Goal: Information Seeking & Learning: Compare options

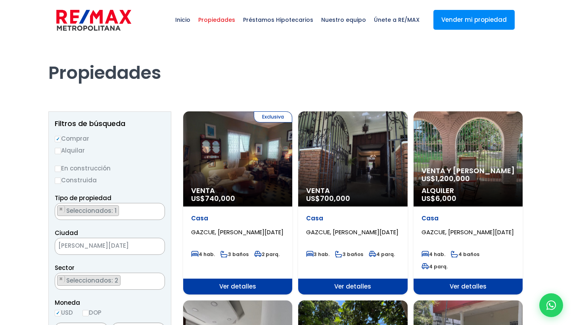
select select "75"
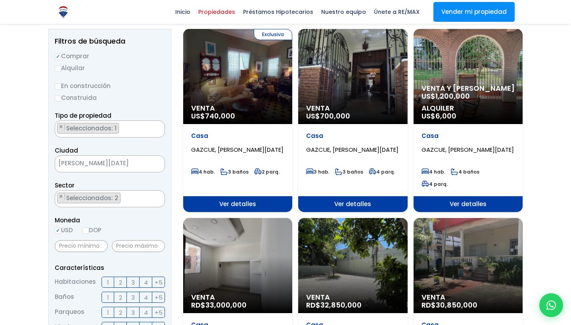
scroll to position [85, 0]
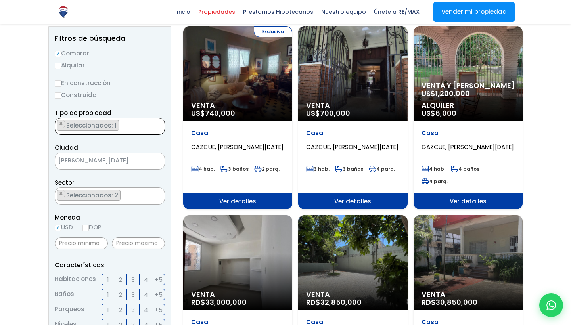
click at [122, 132] on ul "× Seleccionados: 1" at bounding box center [104, 126] width 99 height 17
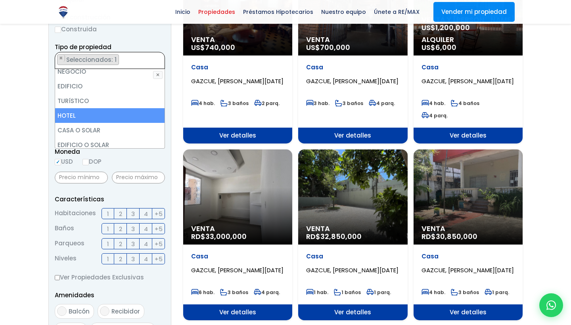
scroll to position [92, 0]
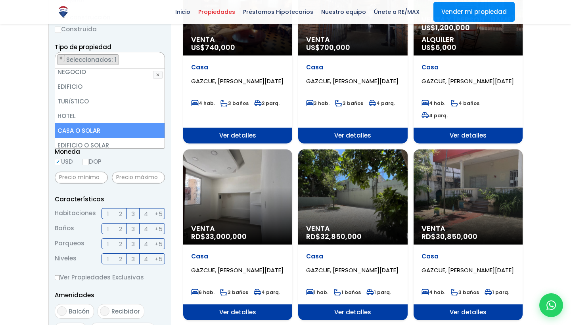
click at [94, 130] on li "CASA O SOLAR" at bounding box center [109, 130] width 109 height 15
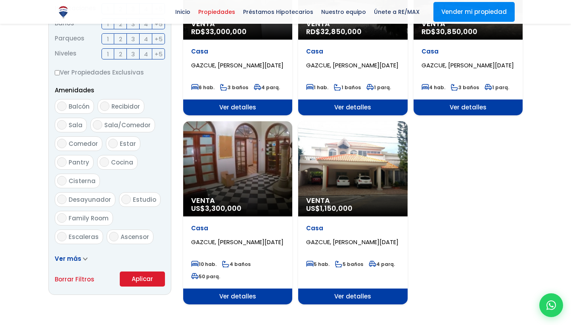
scroll to position [356, 0]
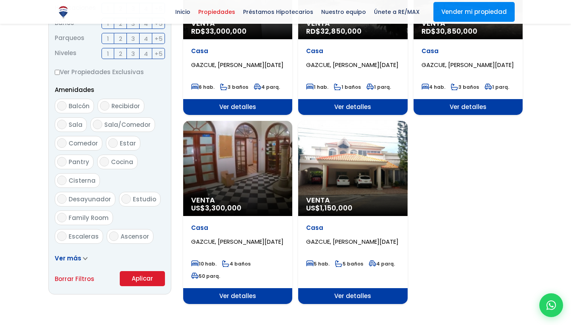
click at [133, 279] on button "Aplicar" at bounding box center [142, 278] width 45 height 15
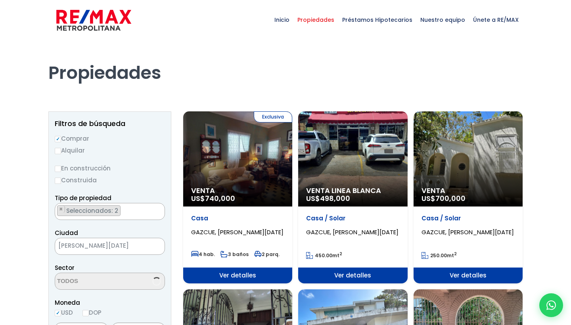
select select "75"
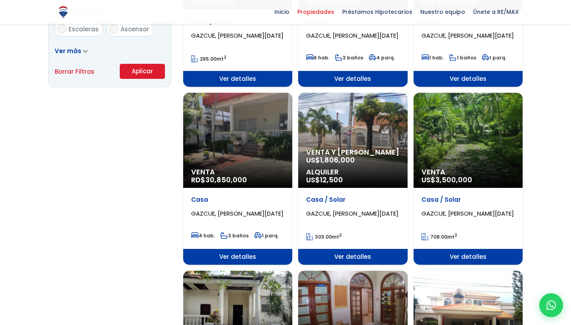
scroll to position [563, 0]
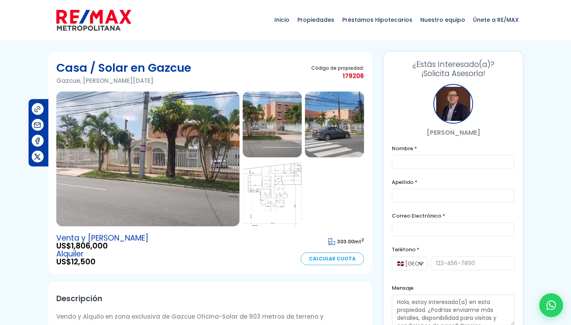
click at [275, 128] on img at bounding box center [272, 125] width 59 height 66
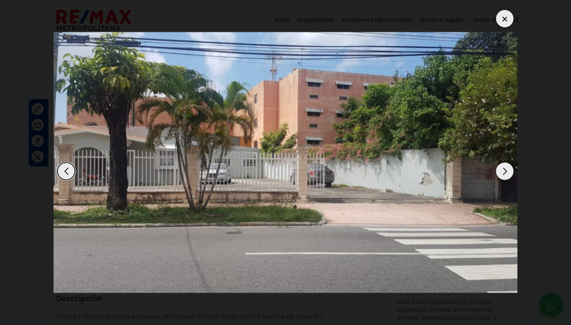
click at [501, 170] on div "Next slide" at bounding box center [504, 170] width 17 height 17
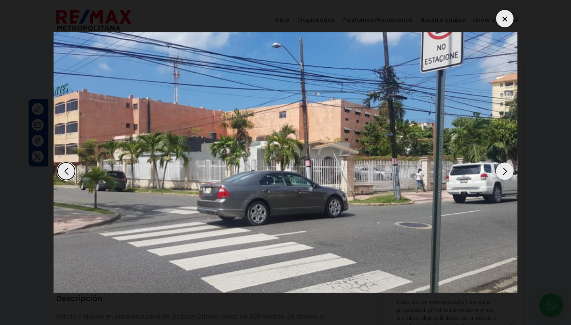
click at [501, 170] on div "Next slide" at bounding box center [504, 170] width 17 height 17
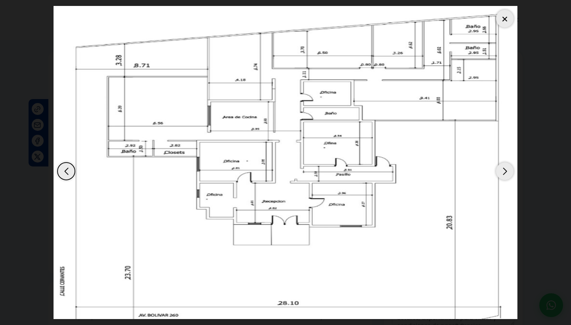
click at [501, 170] on div "Next slide" at bounding box center [504, 170] width 17 height 17
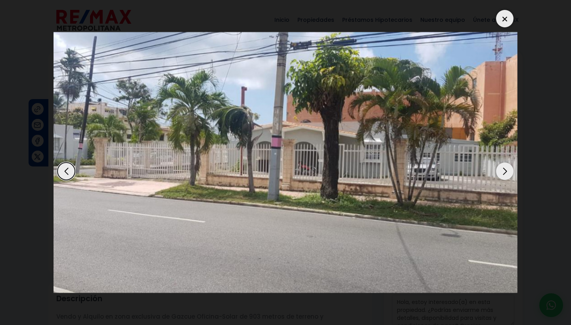
click at [501, 170] on div "Next slide" at bounding box center [504, 170] width 17 height 17
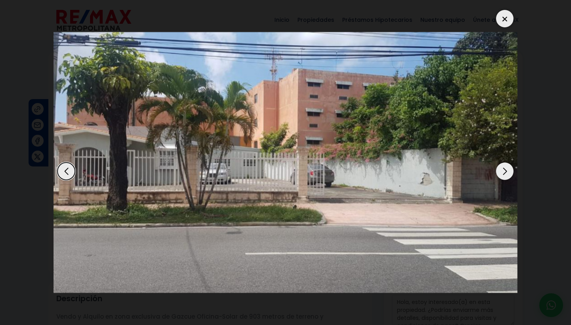
click at [501, 170] on div "Next slide" at bounding box center [504, 170] width 17 height 17
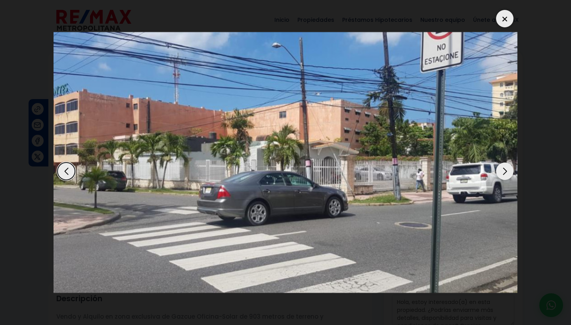
click at [501, 170] on div "Next slide" at bounding box center [504, 170] width 17 height 17
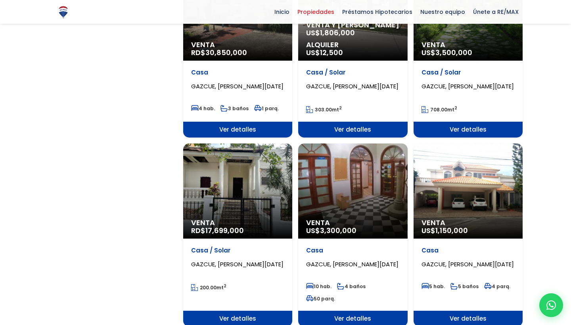
select select "75"
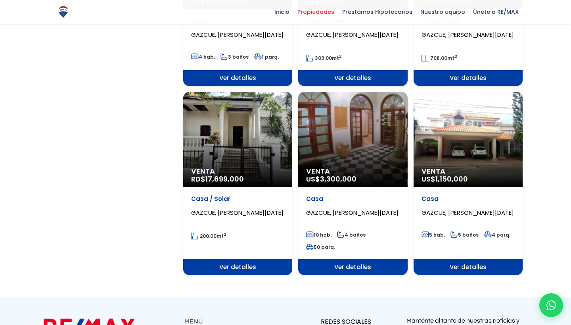
scroll to position [743, 0]
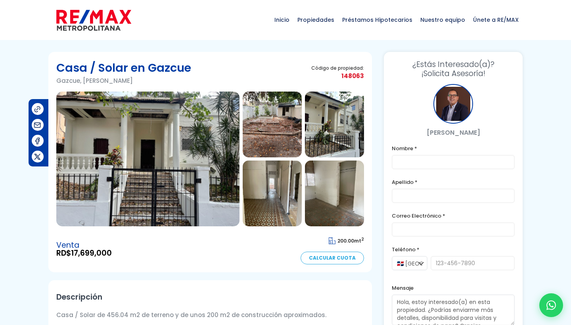
click at [165, 149] on img at bounding box center [147, 159] width 183 height 135
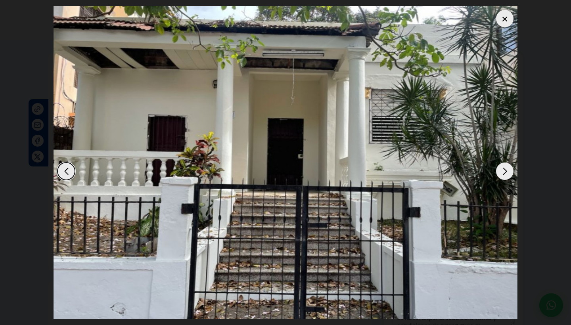
click at [165, 149] on img "1 / 8" at bounding box center [285, 162] width 464 height 313
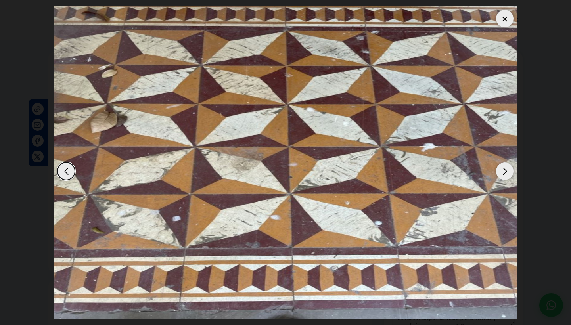
click at [503, 170] on div "Next slide" at bounding box center [504, 170] width 17 height 17
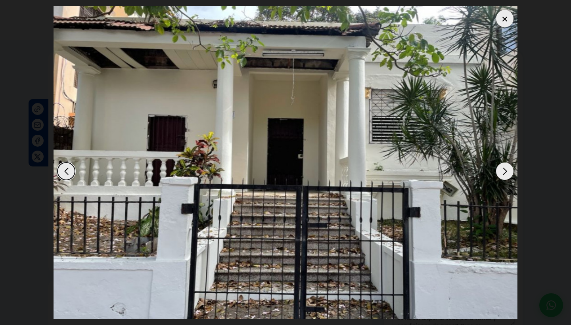
click at [503, 170] on div "Next slide" at bounding box center [504, 170] width 17 height 17
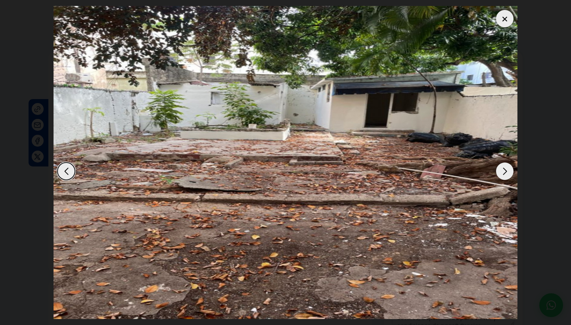
click at [504, 171] on div "Next slide" at bounding box center [504, 170] width 17 height 17
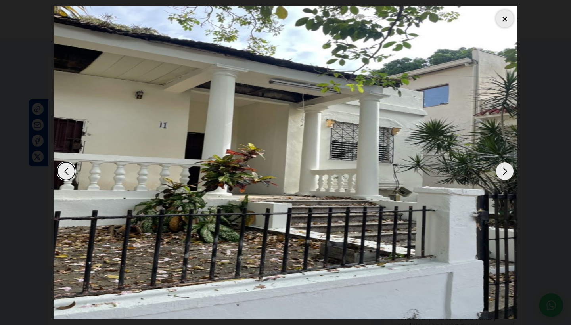
click at [502, 170] on div "Next slide" at bounding box center [504, 170] width 17 height 17
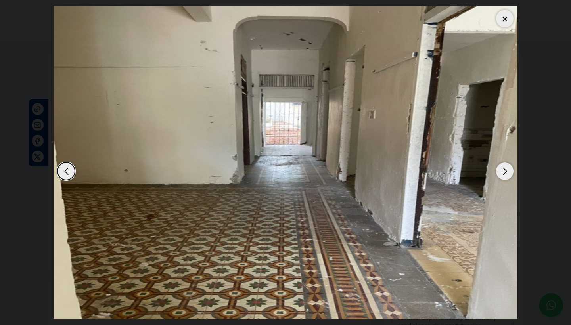
click at [502, 170] on div "Next slide" at bounding box center [504, 170] width 17 height 17
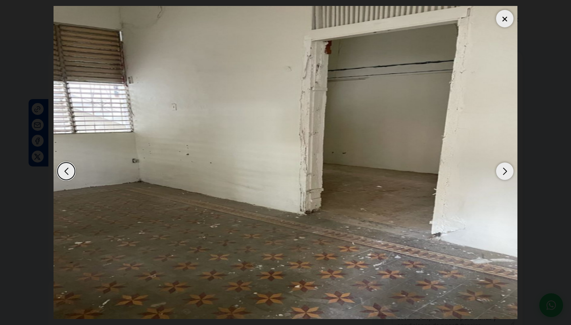
click at [502, 170] on div "Next slide" at bounding box center [504, 170] width 17 height 17
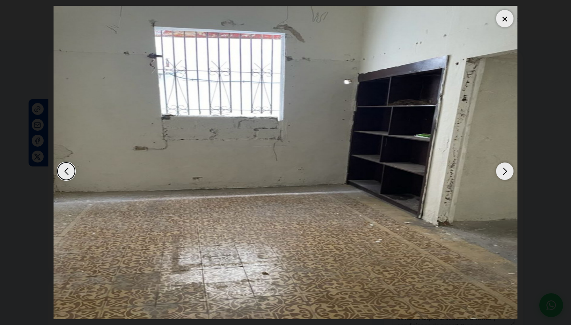
click at [502, 170] on div "Next slide" at bounding box center [504, 170] width 17 height 17
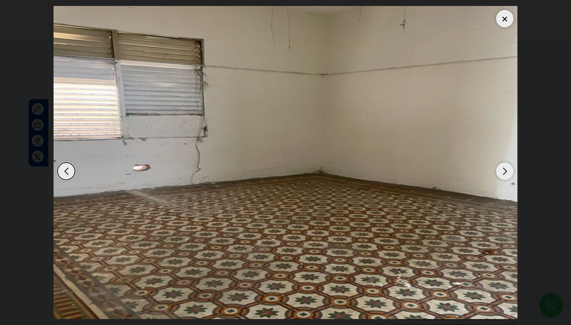
click at [502, 170] on div "Next slide" at bounding box center [504, 170] width 17 height 17
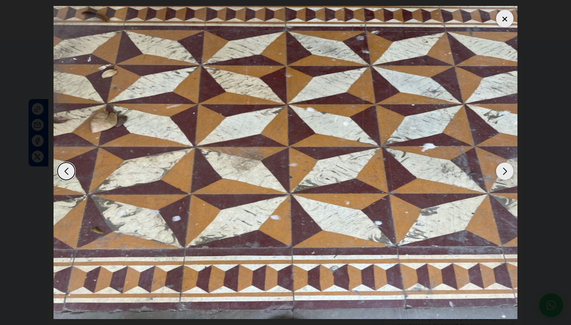
click at [73, 171] on div "Previous slide" at bounding box center [65, 170] width 17 height 17
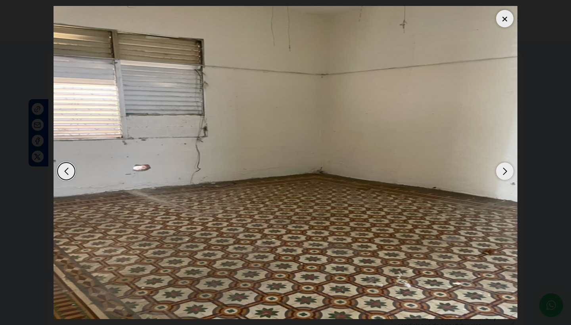
click at [504, 172] on div "Next slide" at bounding box center [504, 170] width 17 height 17
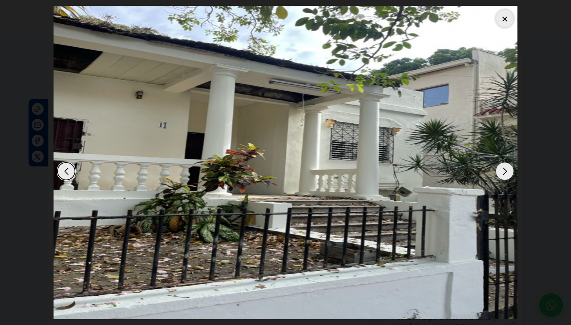
click at [504, 19] on div at bounding box center [504, 18] width 17 height 17
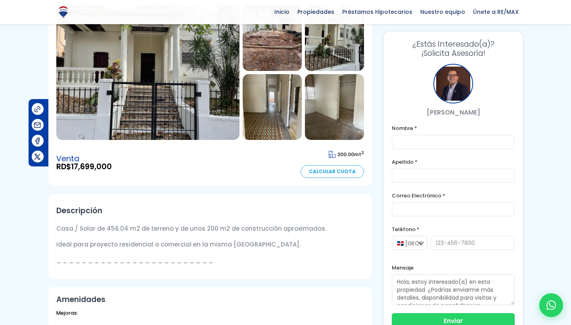
scroll to position [76, 0]
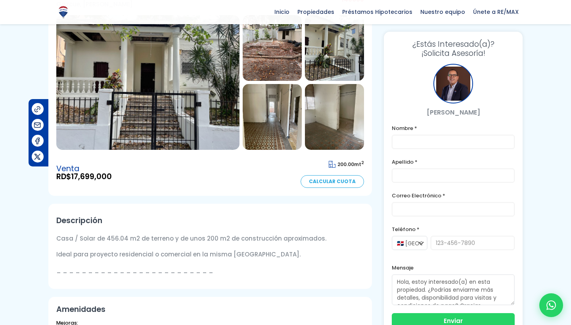
click at [324, 181] on link "Calcular Cuota" at bounding box center [331, 181] width 63 height 13
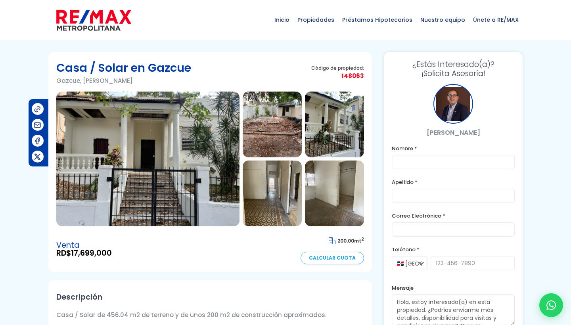
click at [186, 169] on img at bounding box center [147, 159] width 183 height 135
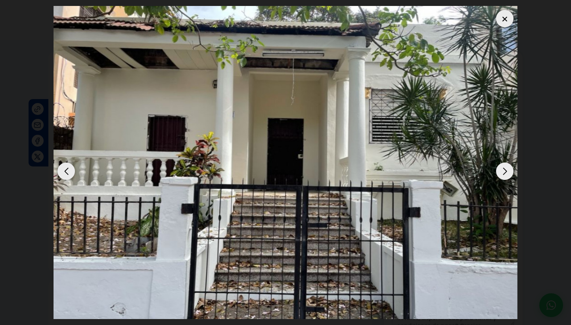
click at [501, 169] on div "Next slide" at bounding box center [504, 170] width 17 height 17
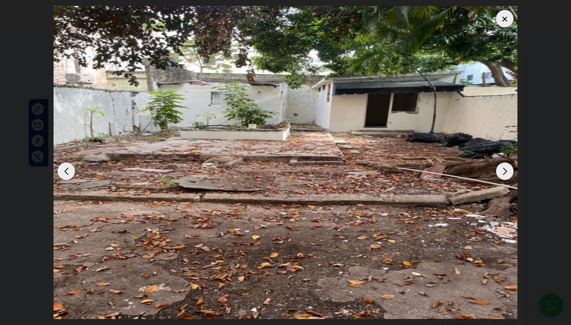
click at [501, 169] on div "Next slide" at bounding box center [504, 170] width 17 height 17
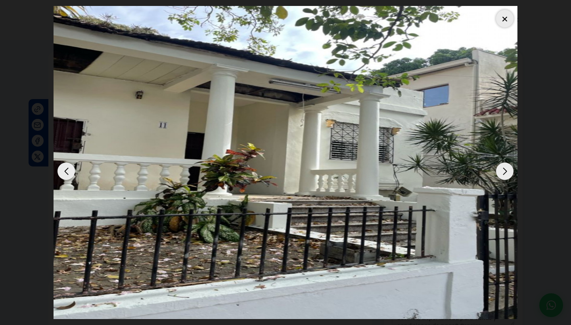
click at [501, 169] on div "Next slide" at bounding box center [504, 170] width 17 height 17
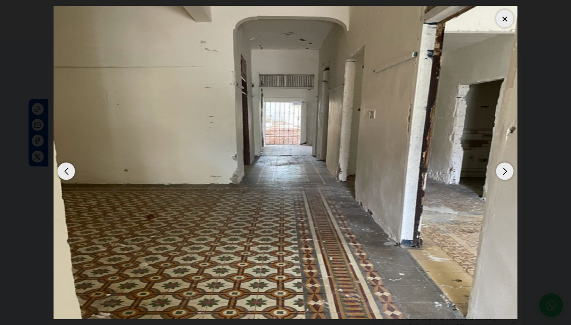
click at [501, 169] on div "Next slide" at bounding box center [504, 170] width 17 height 17
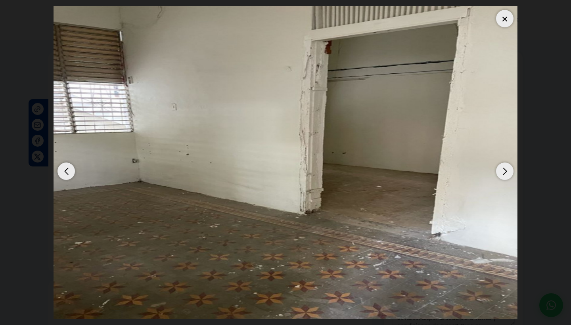
click at [501, 169] on div "Next slide" at bounding box center [504, 170] width 17 height 17
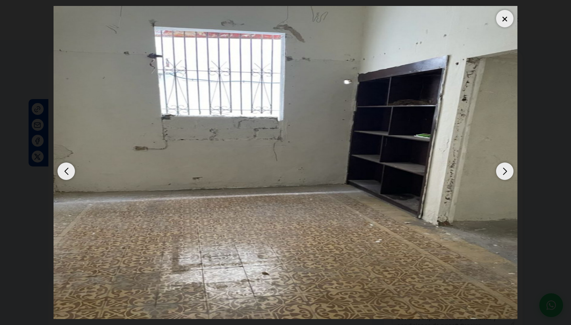
click at [501, 169] on div "Next slide" at bounding box center [504, 170] width 17 height 17
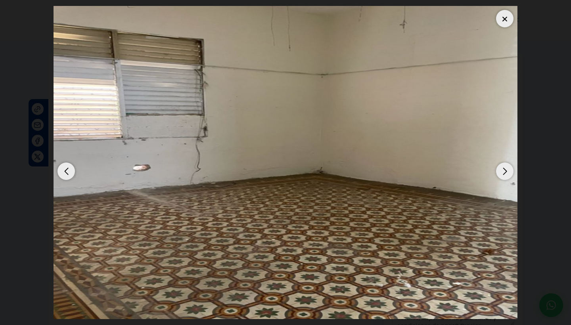
click at [501, 169] on div "Next slide" at bounding box center [504, 170] width 17 height 17
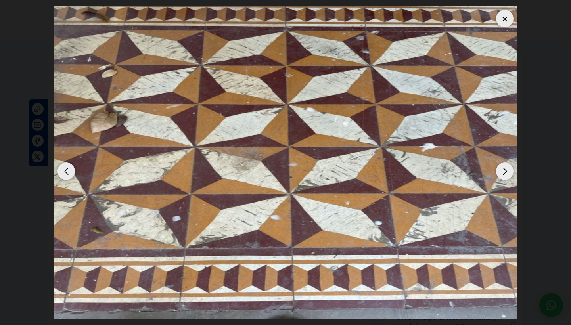
click at [501, 169] on div "Next slide" at bounding box center [504, 170] width 17 height 17
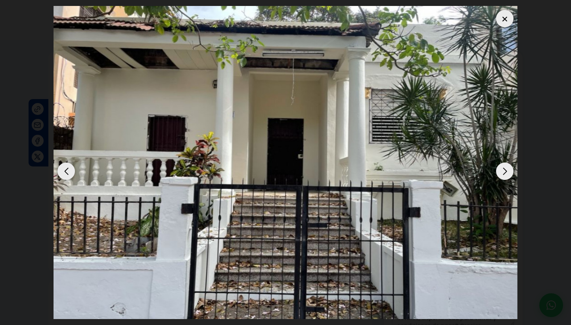
click at [503, 23] on div at bounding box center [504, 18] width 17 height 17
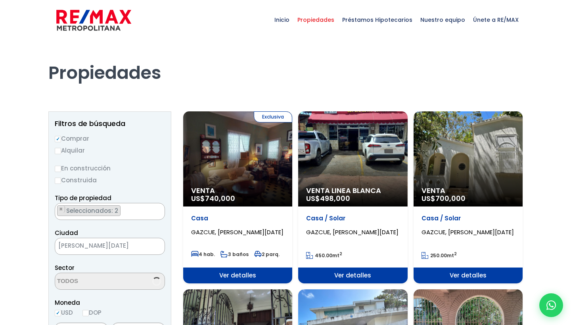
scroll to position [758, 0]
select select "75"
click at [292, 155] on div "Venta Linea Blanca US$ 498,000" at bounding box center [237, 158] width 109 height 95
select select "75"
click at [109, 210] on span "Seleccionados: 2" at bounding box center [92, 210] width 55 height 8
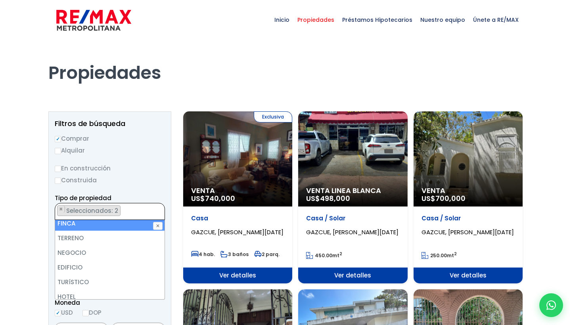
scroll to position [64, 0]
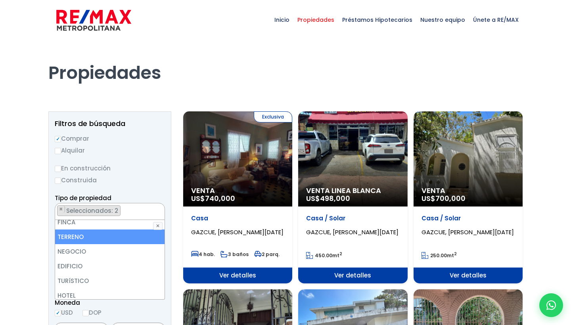
click at [91, 237] on li "TERRENO" at bounding box center [109, 236] width 109 height 15
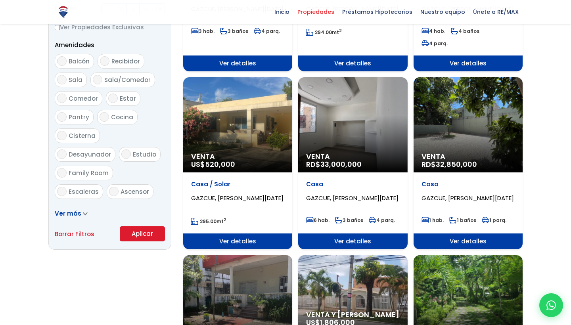
scroll to position [403, 0]
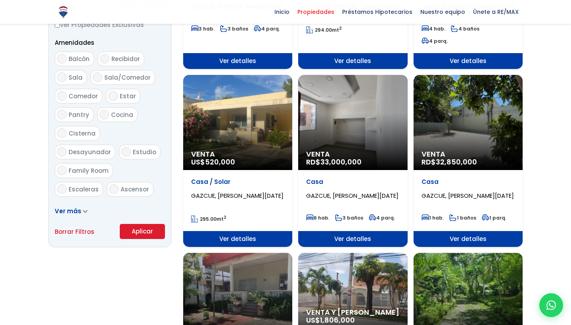
click at [143, 233] on button "Aplicar" at bounding box center [142, 231] width 45 height 15
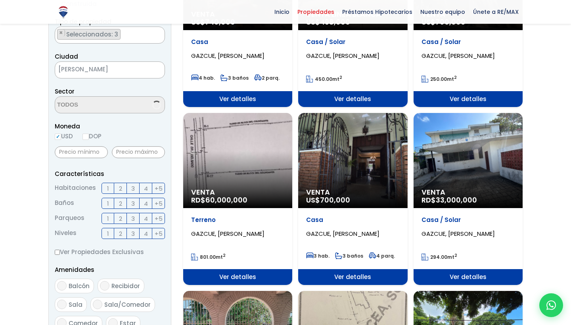
select select "75"
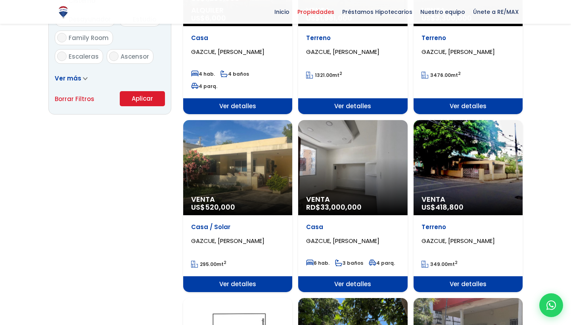
scroll to position [534, 0]
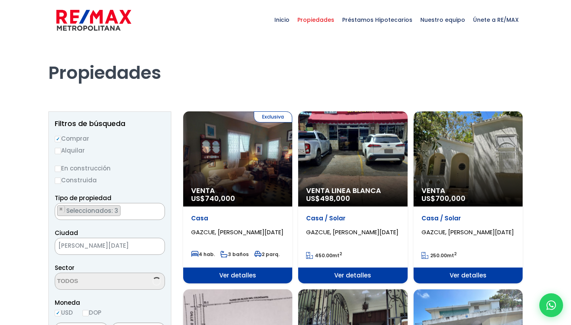
select select "75"
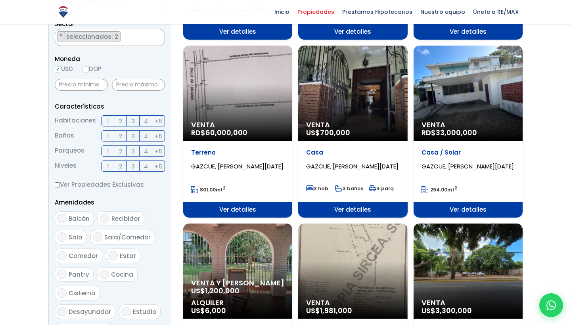
scroll to position [244, 0]
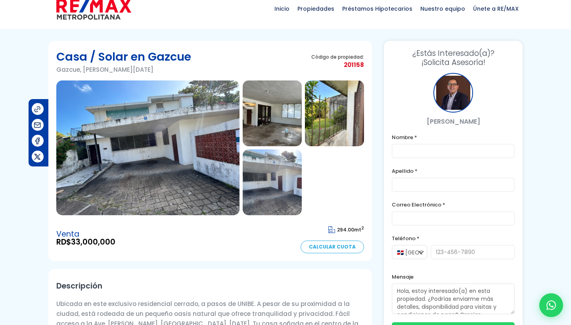
scroll to position [10, 0]
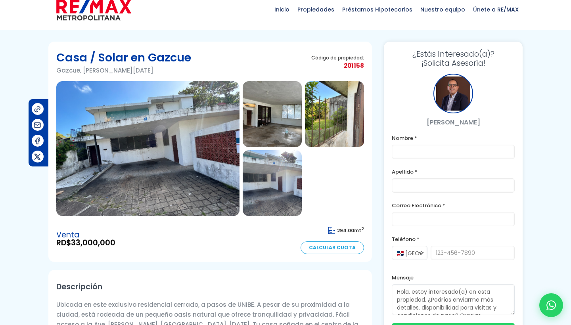
click at [202, 151] on img at bounding box center [147, 148] width 183 height 135
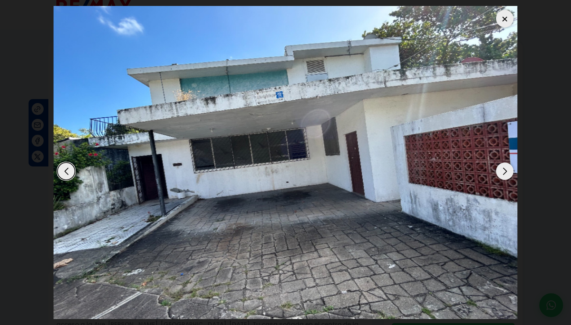
click at [506, 169] on div "Next slide" at bounding box center [504, 170] width 17 height 17
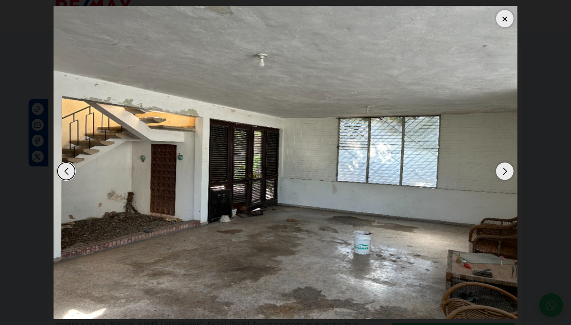
click at [506, 169] on div "Next slide" at bounding box center [504, 170] width 17 height 17
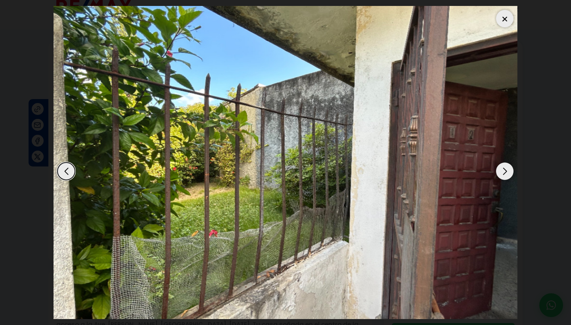
click at [506, 169] on div "Next slide" at bounding box center [504, 170] width 17 height 17
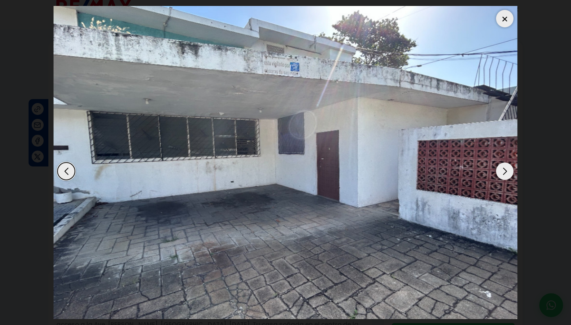
click at [506, 169] on div "Next slide" at bounding box center [504, 170] width 17 height 17
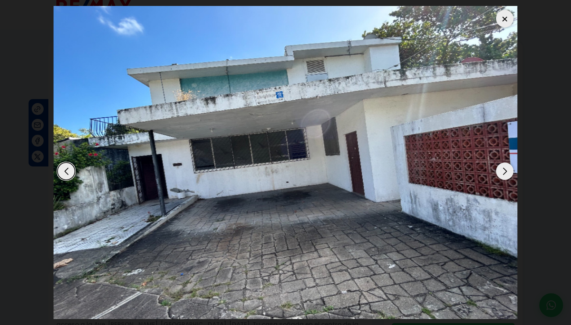
click at [506, 169] on div "Next slide" at bounding box center [504, 170] width 17 height 17
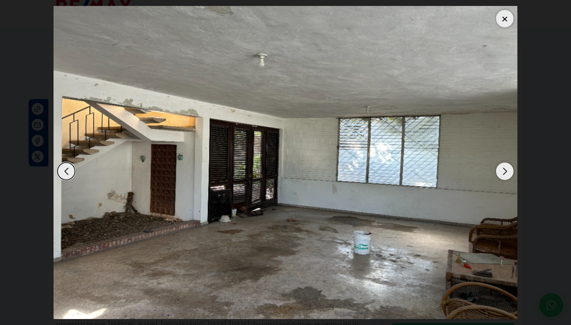
click at [506, 169] on div "Next slide" at bounding box center [504, 170] width 17 height 17
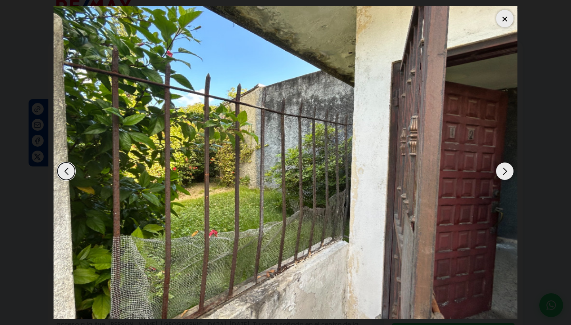
click at [505, 169] on div "Next slide" at bounding box center [504, 170] width 17 height 17
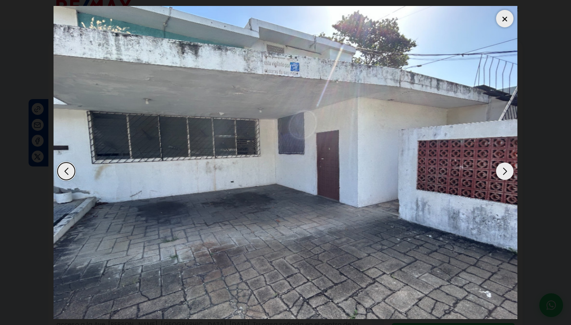
click at [505, 169] on div "Next slide" at bounding box center [504, 170] width 17 height 17
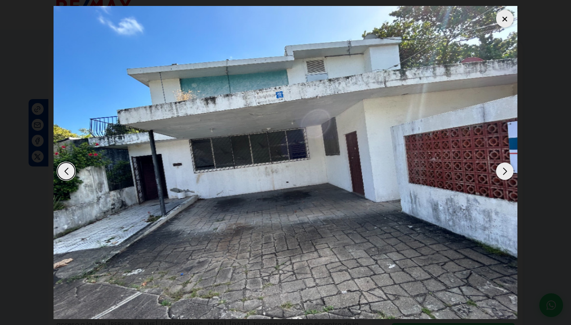
click at [506, 169] on div "Next slide" at bounding box center [504, 170] width 17 height 17
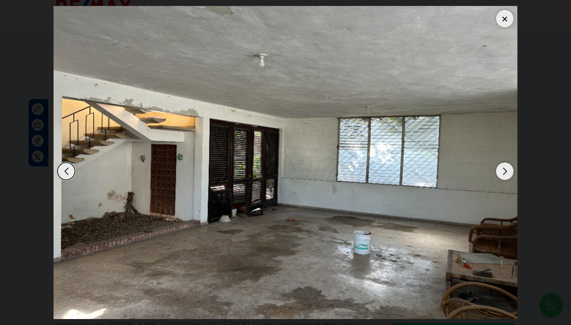
click at [506, 170] on div "Next slide" at bounding box center [504, 170] width 17 height 17
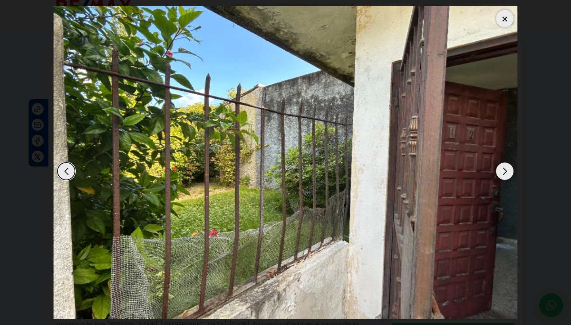
click at [506, 170] on div "Next slide" at bounding box center [504, 170] width 17 height 17
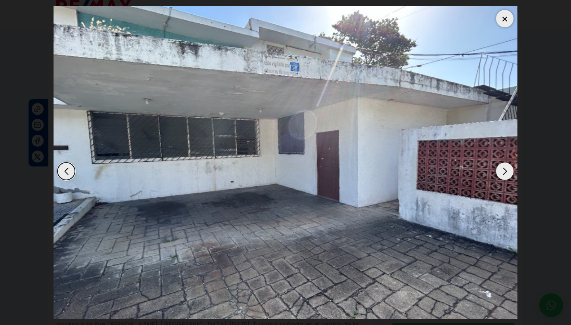
click at [503, 22] on div at bounding box center [504, 18] width 17 height 17
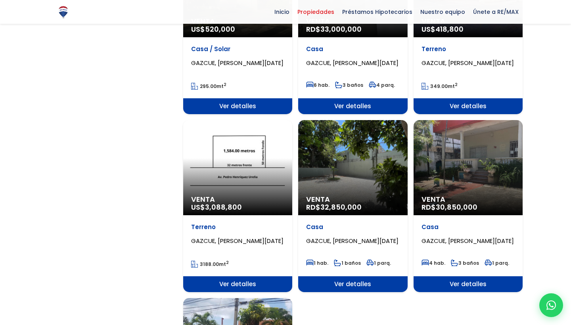
scroll to position [758, 0]
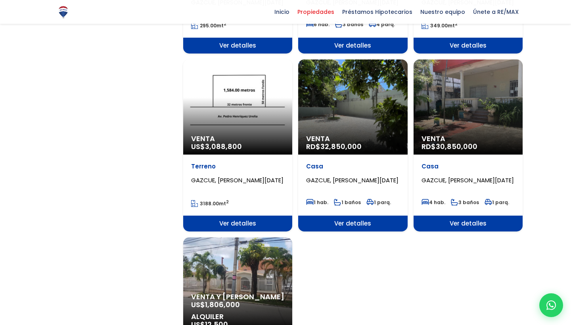
select select "75"
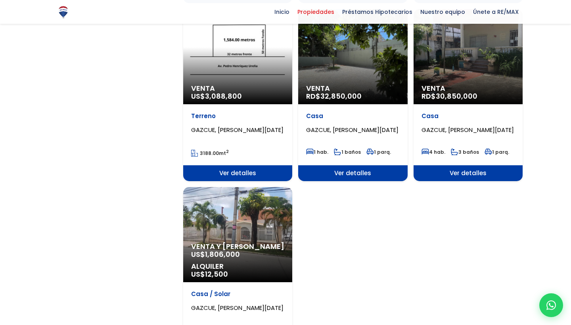
scroll to position [0, 0]
